Goal: Transaction & Acquisition: Purchase product/service

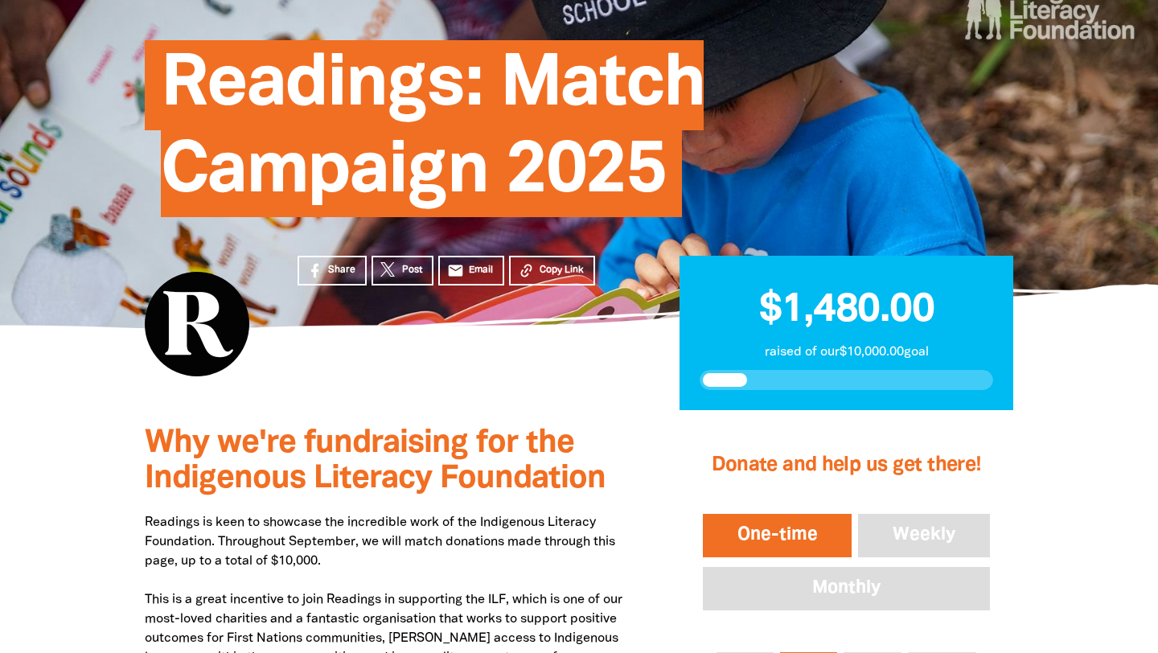
scroll to position [294, 0]
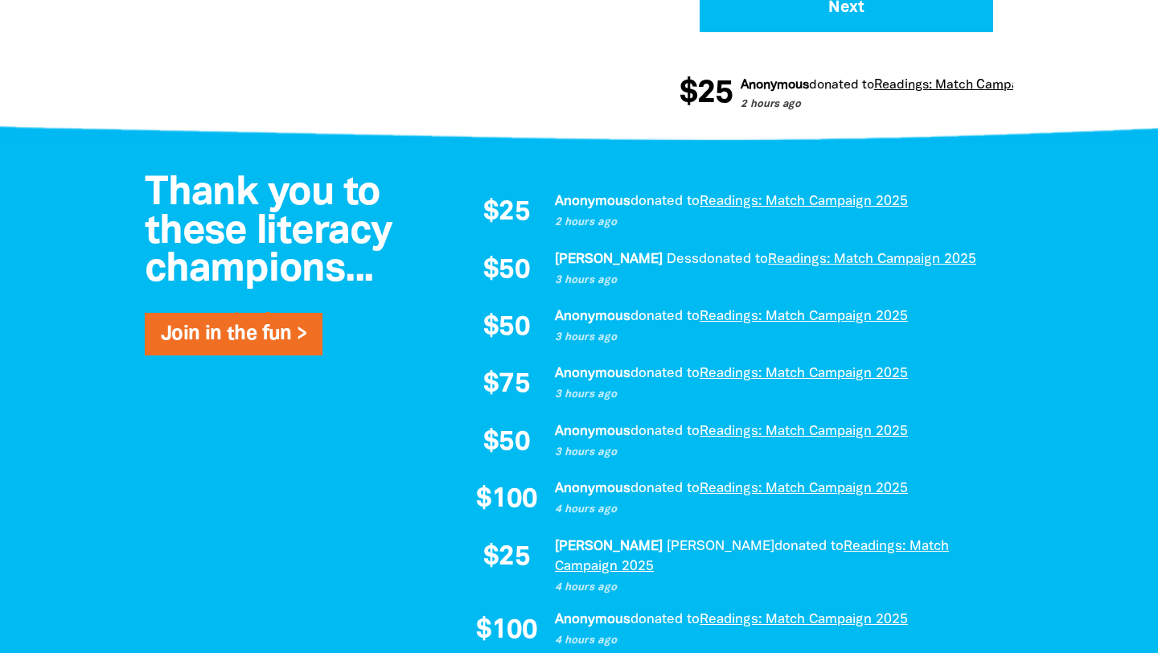
scroll to position [965, 0]
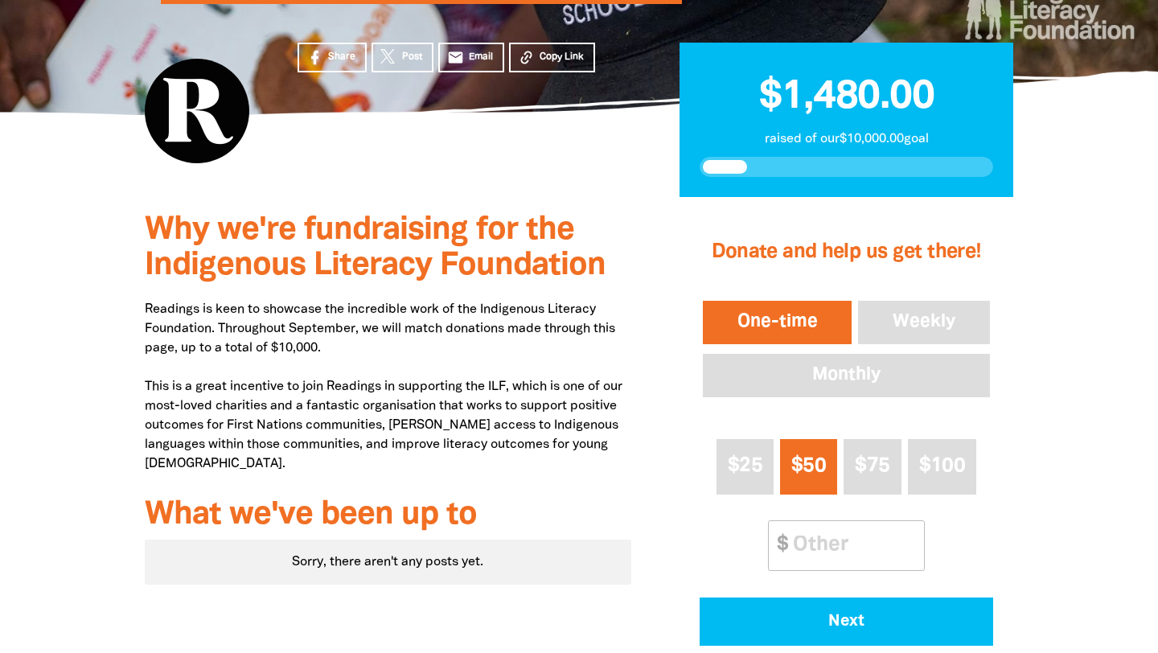
scroll to position [382, 0]
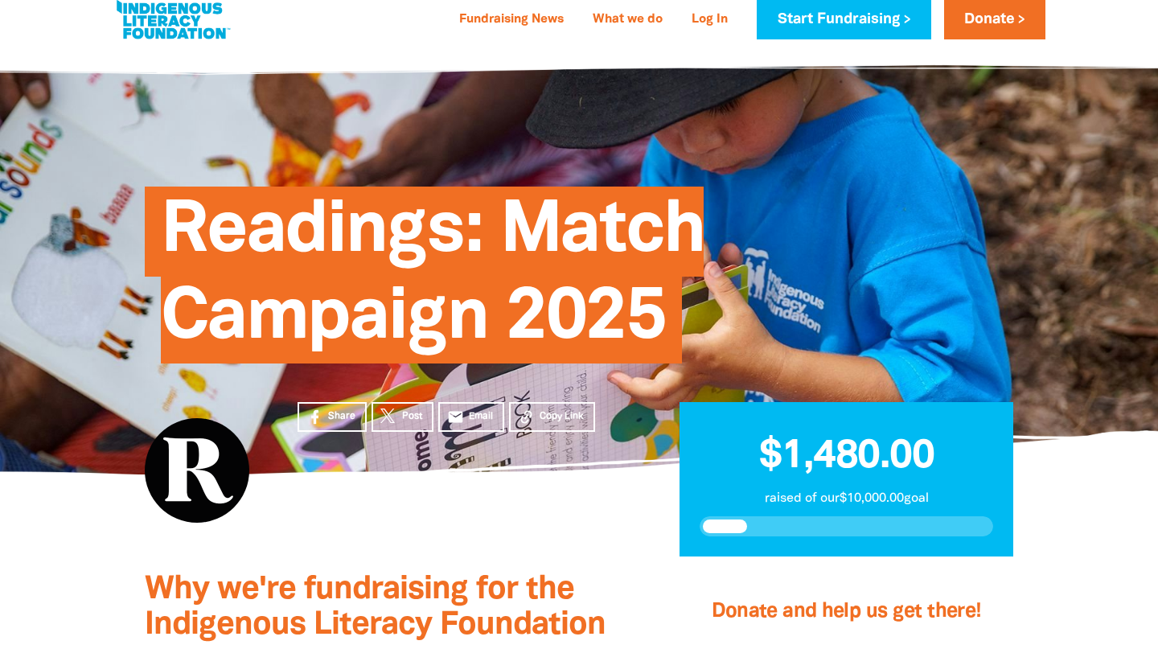
scroll to position [27, 0]
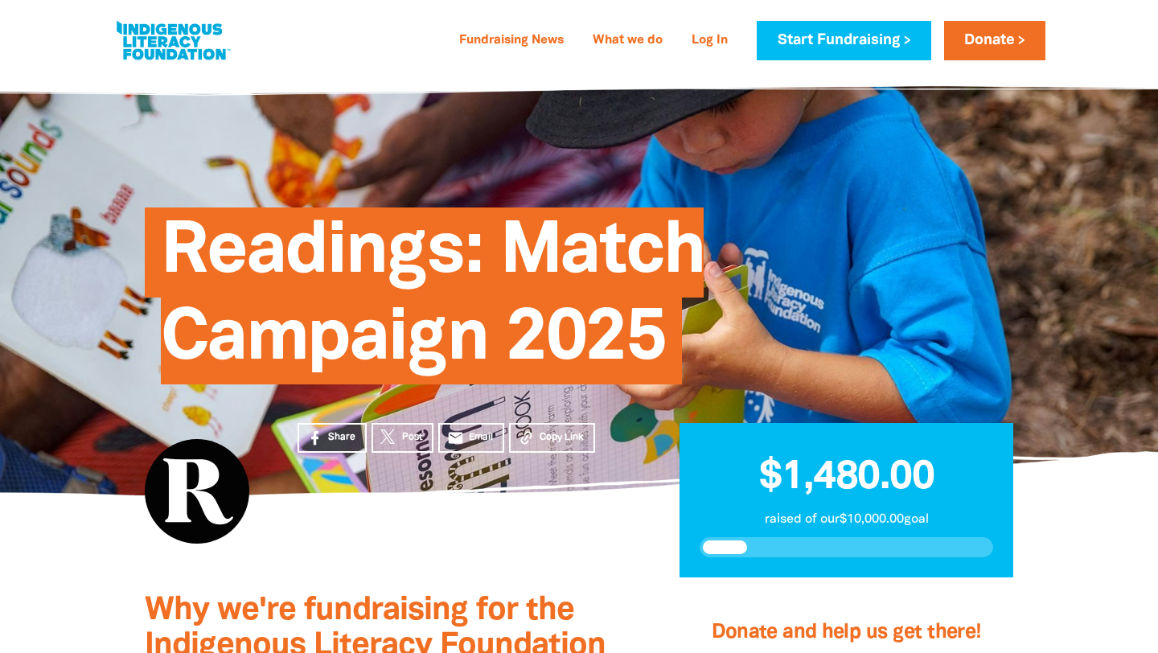
click at [655, 6] on div "Fundraising News What we do Log In Start Fundraising Donate Fundraising News Wh…" at bounding box center [579, 40] width 965 height 81
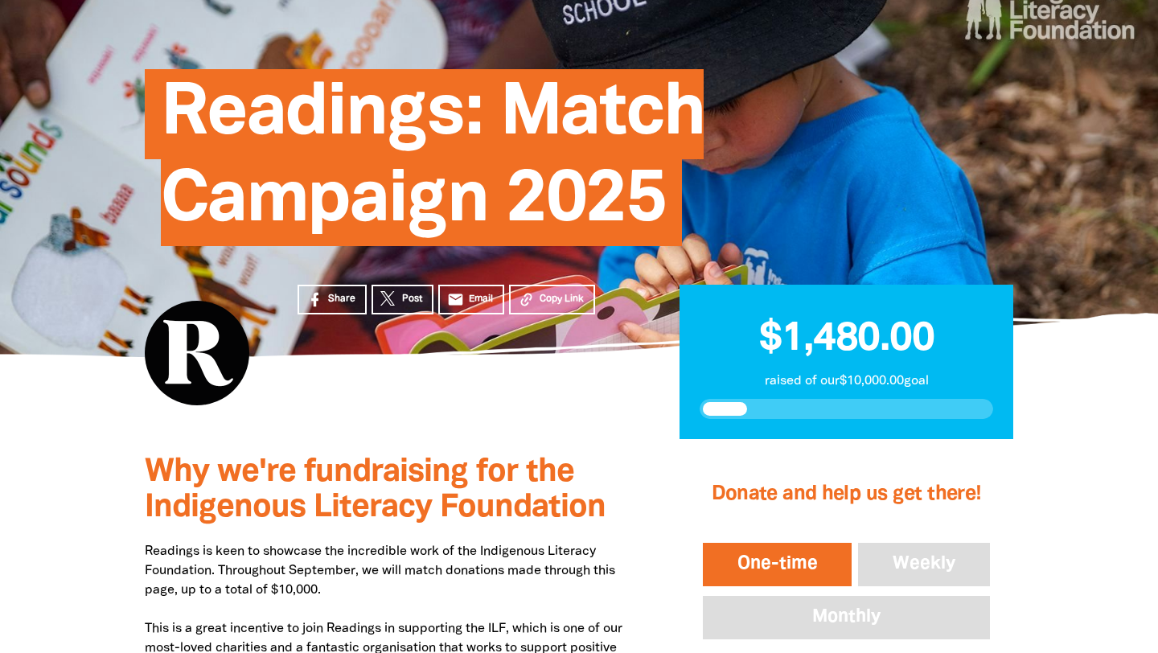
scroll to position [159, 0]
